Goal: Ask a question

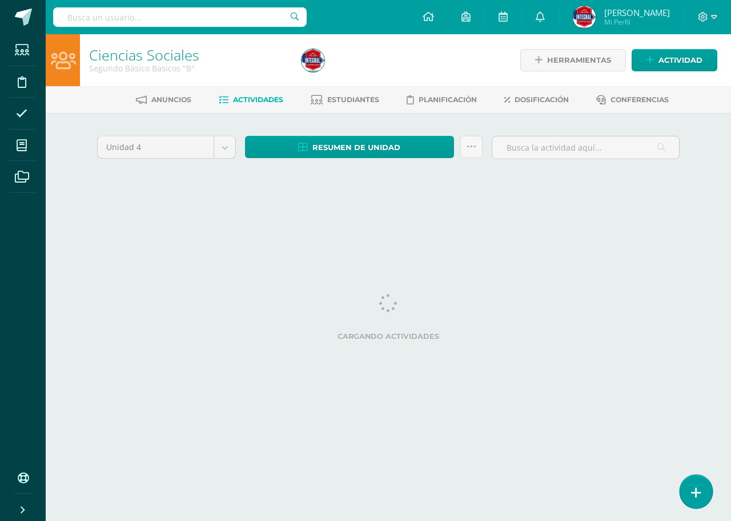
click at [700, 489] on icon at bounding box center [696, 492] width 10 height 13
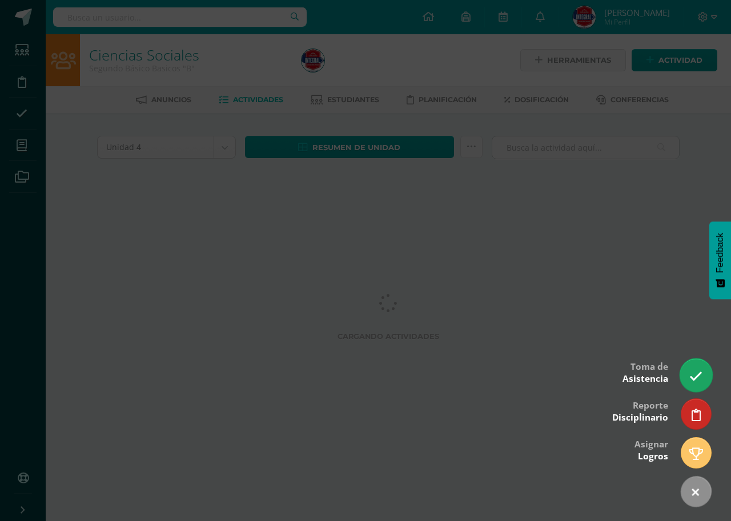
click at [694, 369] on link at bounding box center [695, 375] width 33 height 33
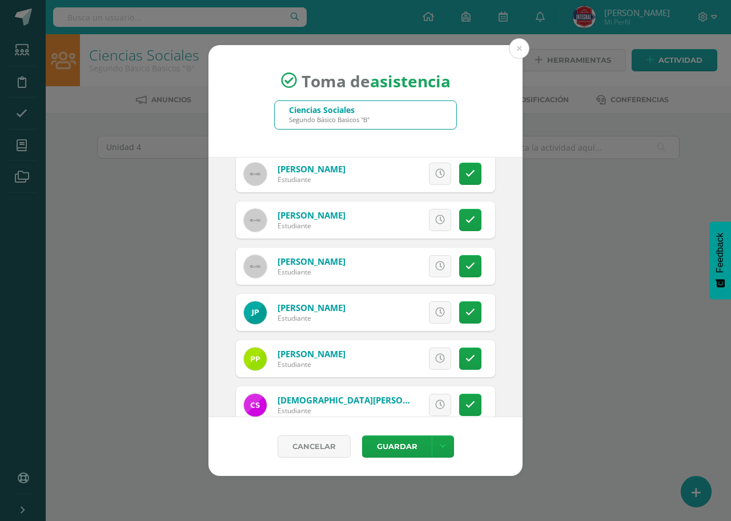
scroll to position [1003, 0]
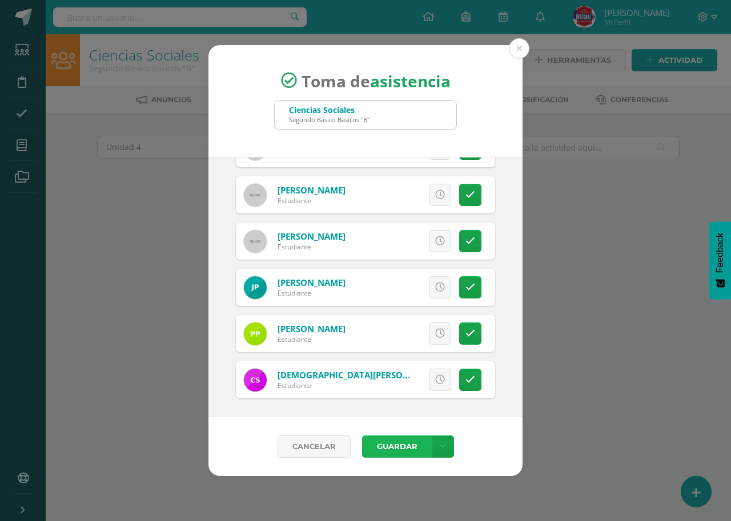
click at [391, 453] on button "Guardar" at bounding box center [397, 447] width 70 height 22
